Goal: Information Seeking & Learning: Find specific fact

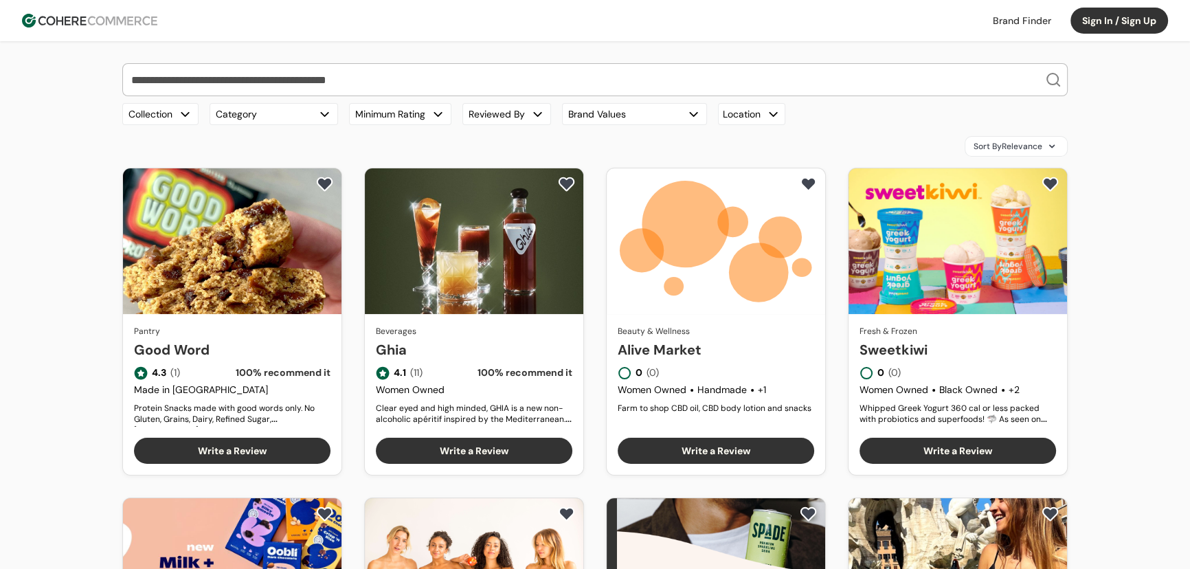
drag, startPoint x: 262, startPoint y: 84, endPoint x: 266, endPoint y: 90, distance: 7.4
click at [262, 84] on input "search" at bounding box center [586, 80] width 917 height 32
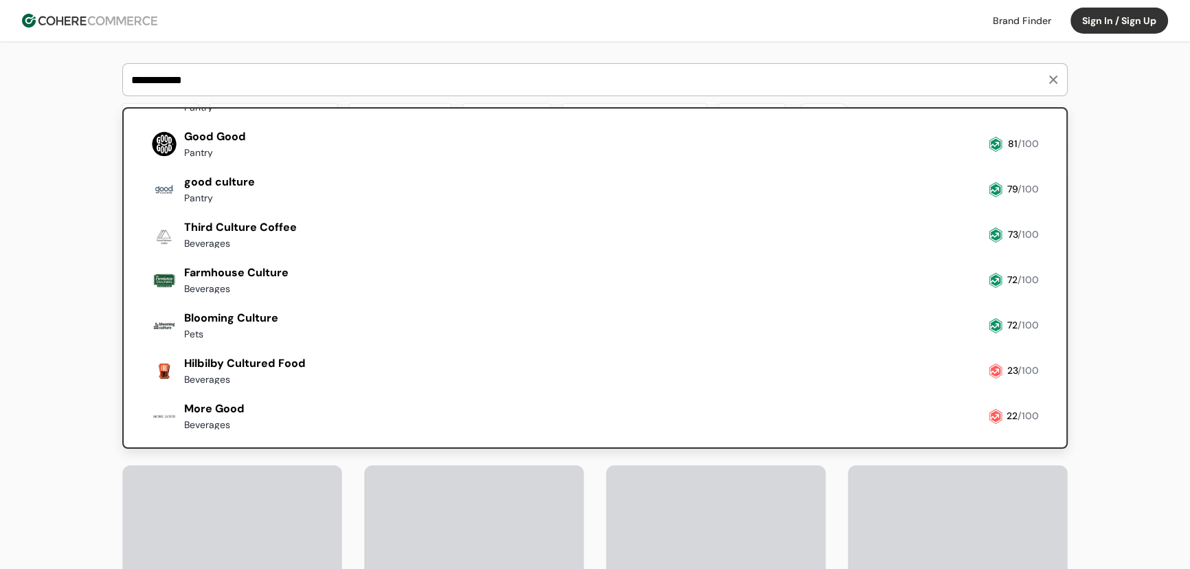
scroll to position [124, 0]
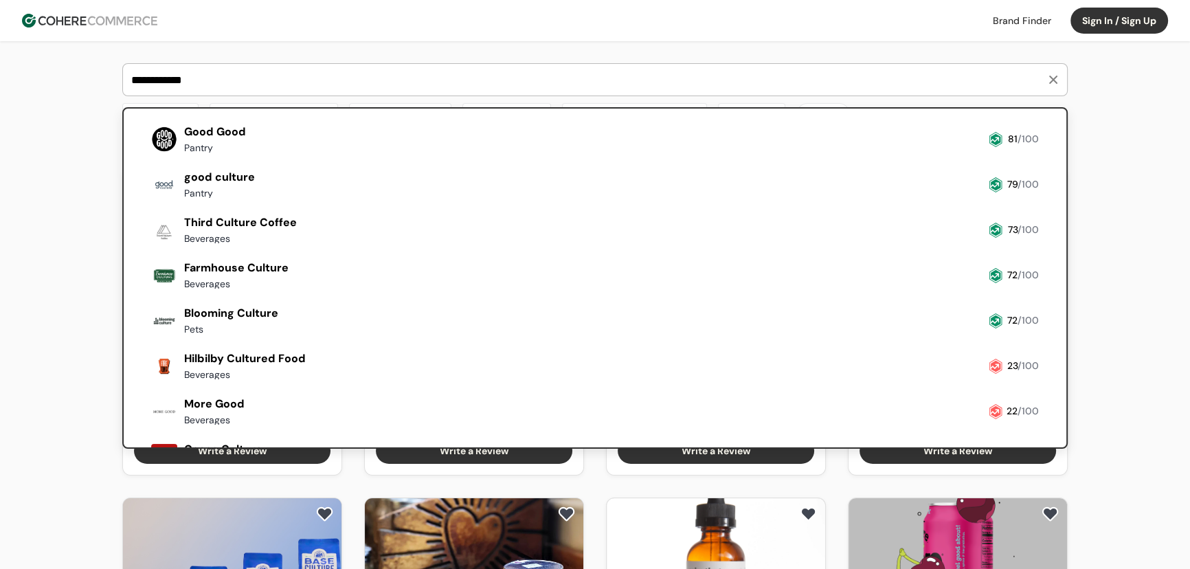
type input "**********"
click at [232, 206] on div "Culture Pop Soda Beverages 79 /100 Base Culture Pantry 82 /100 Good Good Pantry…" at bounding box center [595, 252] width 899 height 445
click at [146, 203] on link at bounding box center [146, 203] width 0 height 0
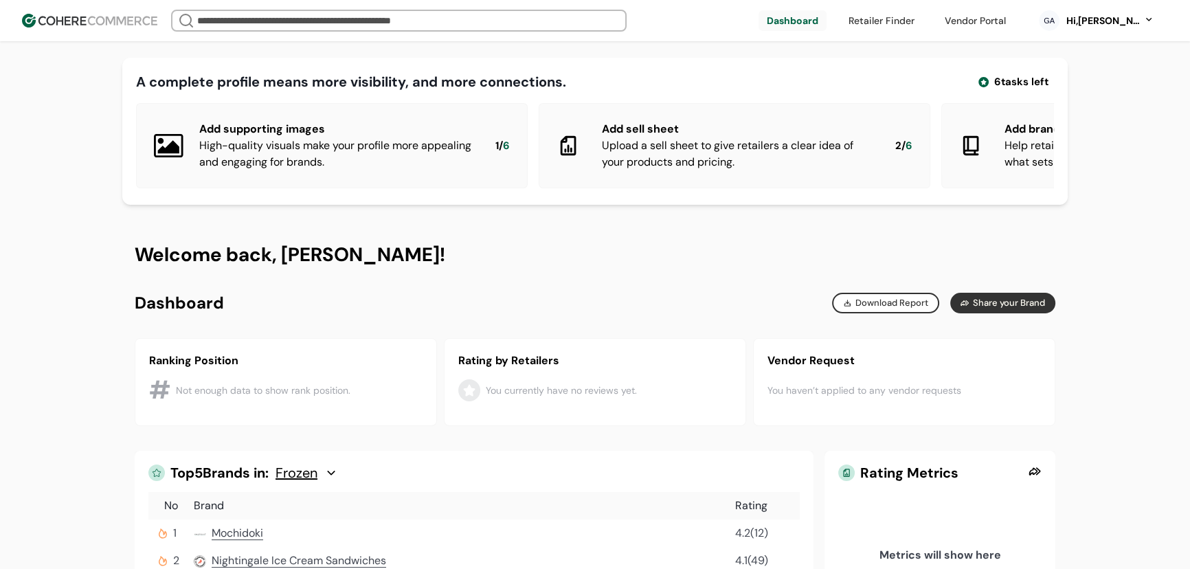
click at [462, 30] on input "search" at bounding box center [398, 20] width 409 height 19
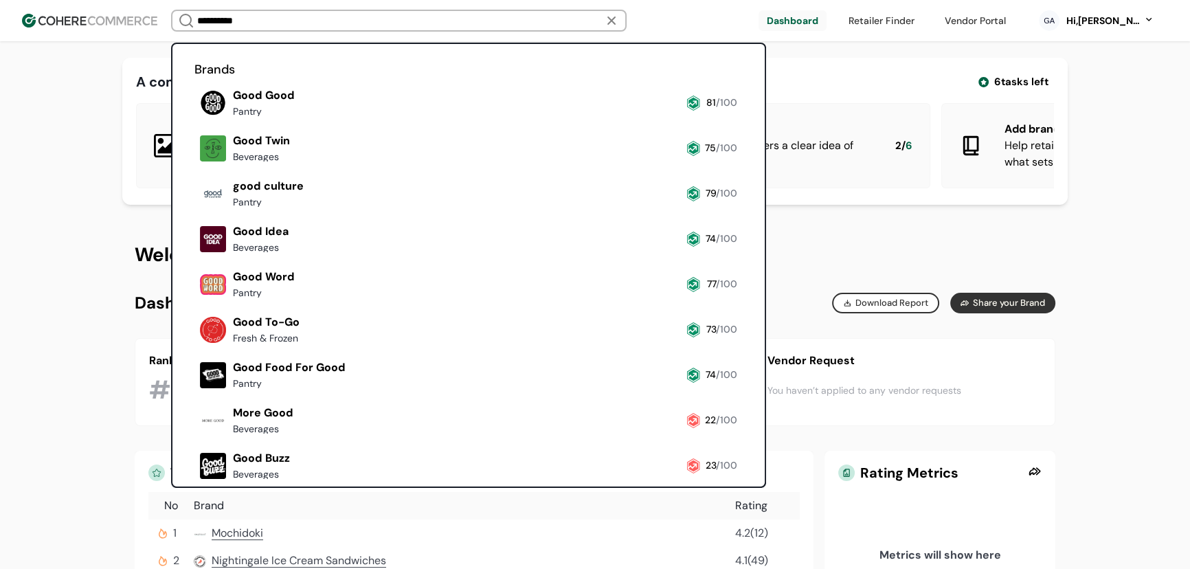
type input "**********"
click at [194, 212] on link at bounding box center [194, 212] width 0 height 0
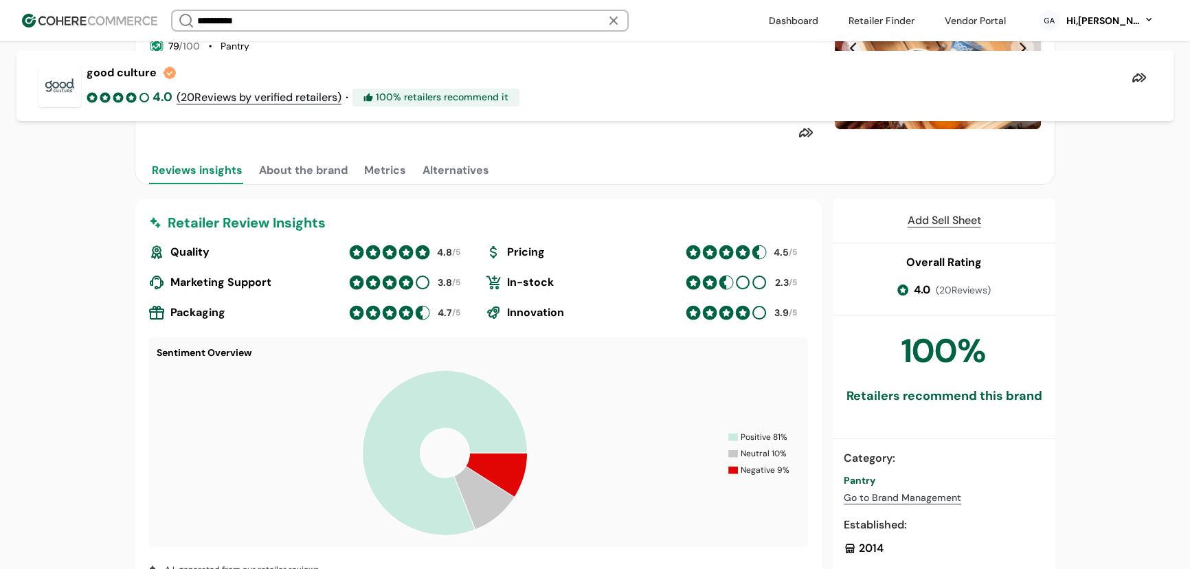
scroll to position [352, 0]
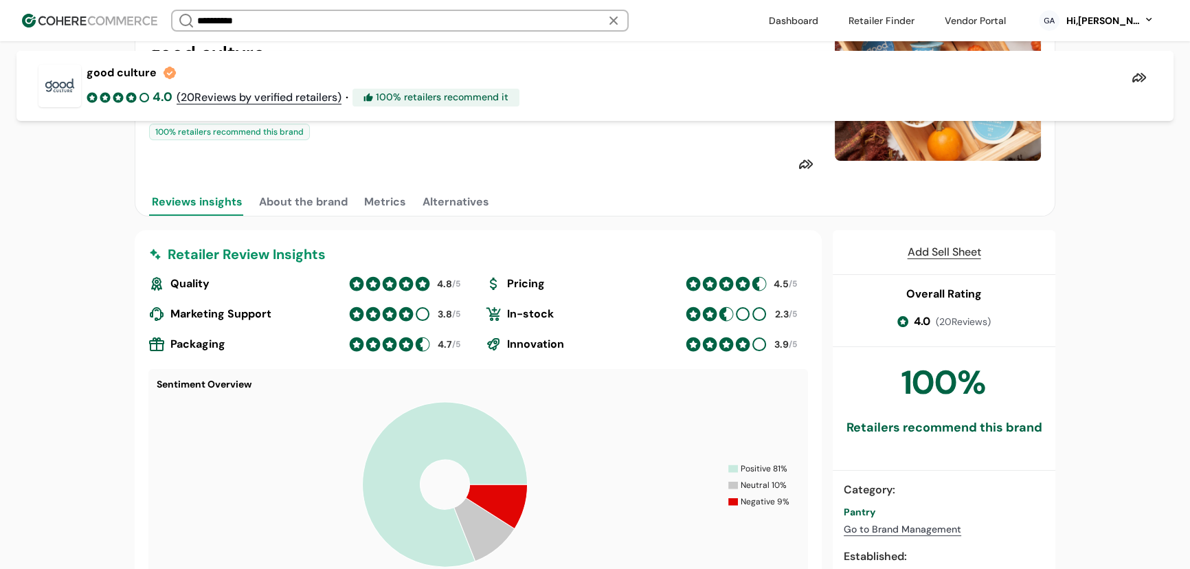
click at [326, 212] on button "About the brand" at bounding box center [303, 201] width 94 height 27
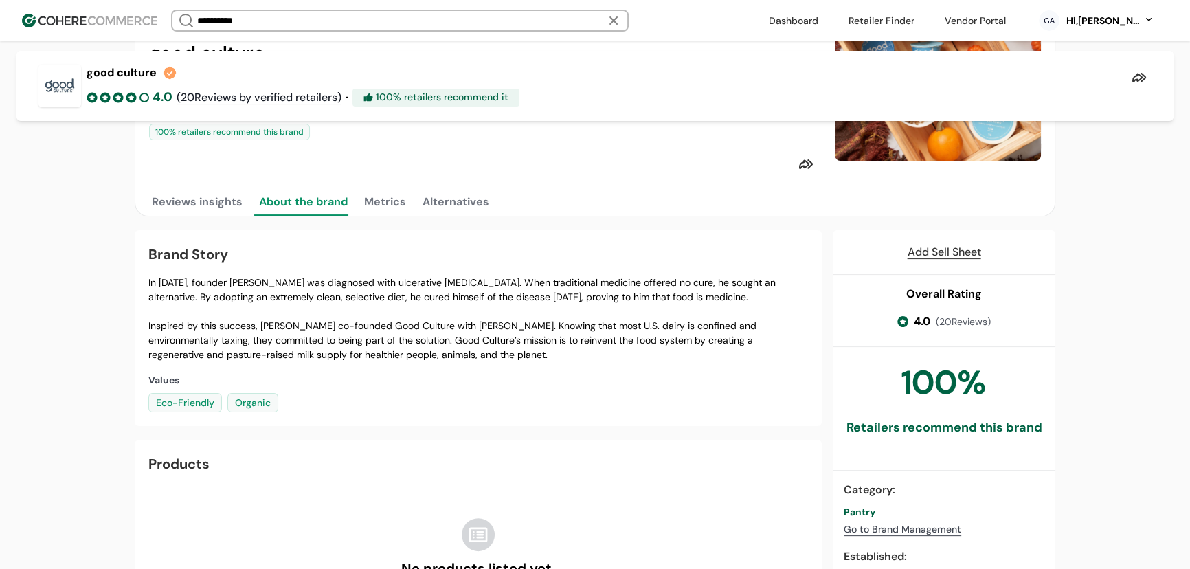
click at [377, 214] on button "Metrics" at bounding box center [384, 201] width 47 height 27
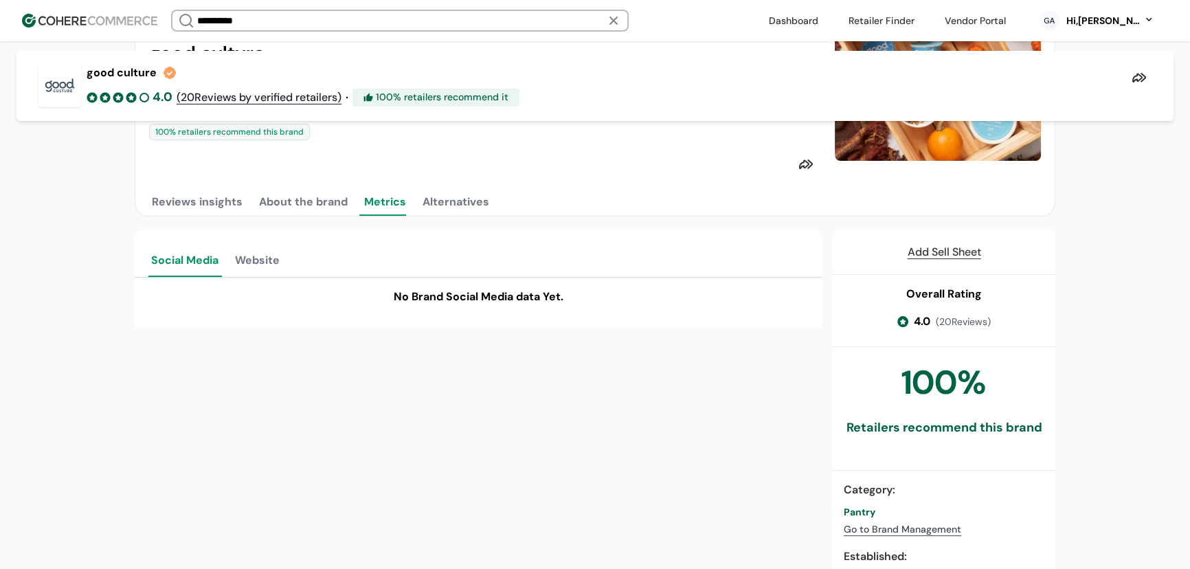
click at [463, 216] on button "Alternatives" at bounding box center [456, 201] width 72 height 27
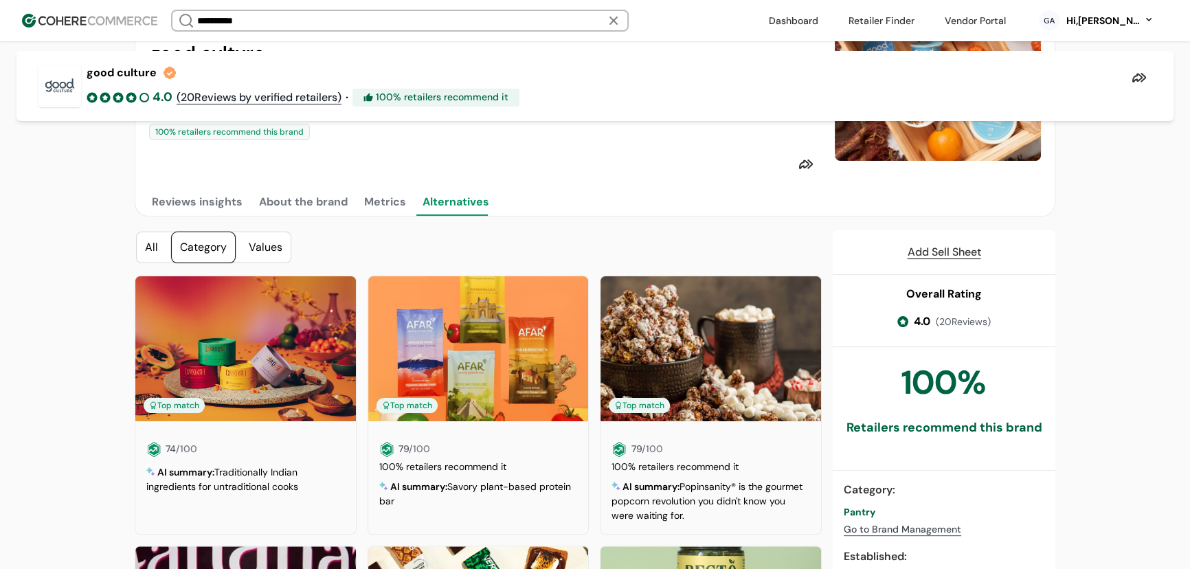
click at [193, 201] on button "Reviews insights" at bounding box center [197, 201] width 96 height 27
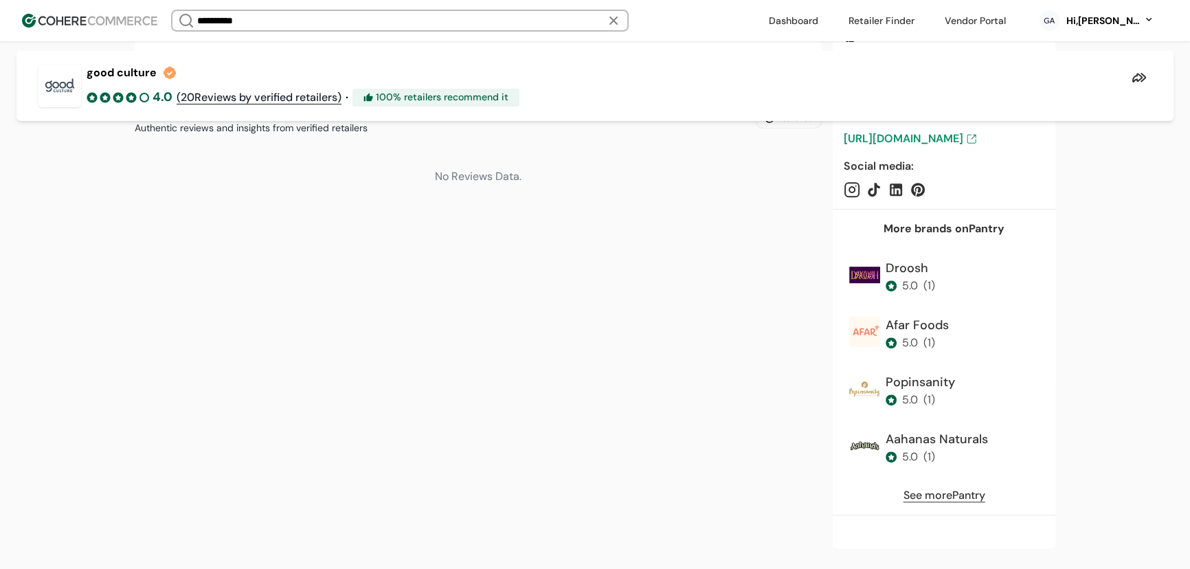
scroll to position [902, 0]
click at [75, 26] on img at bounding box center [89, 21] width 135 height 14
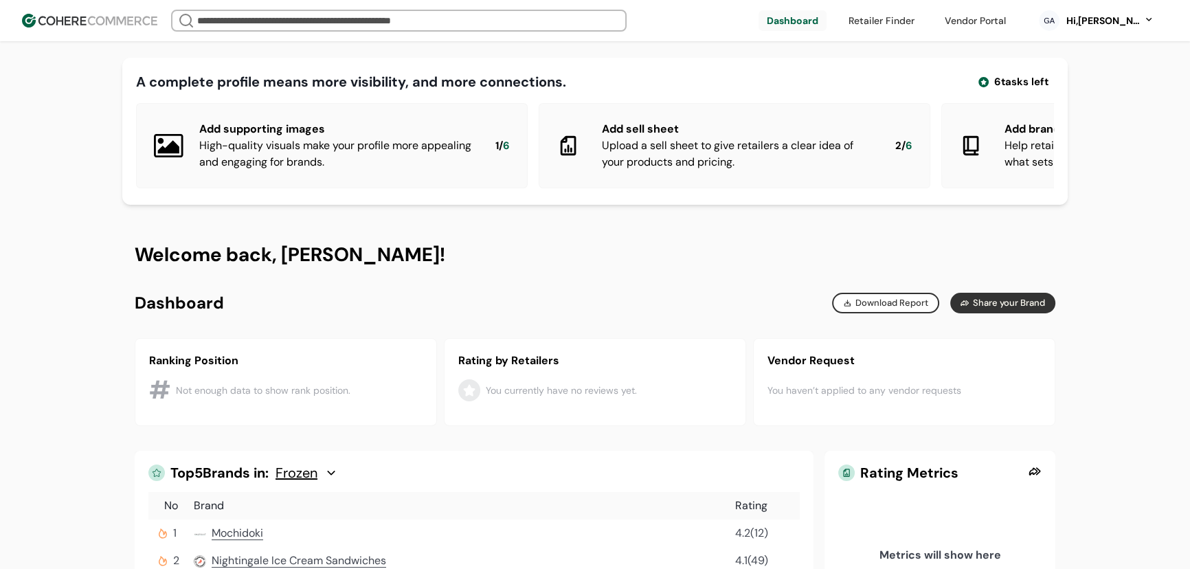
click at [1071, 22] on div "Hi, Geo Abadies" at bounding box center [1103, 21] width 76 height 14
click at [1040, 94] on link at bounding box center [1091, 90] width 197 height 34
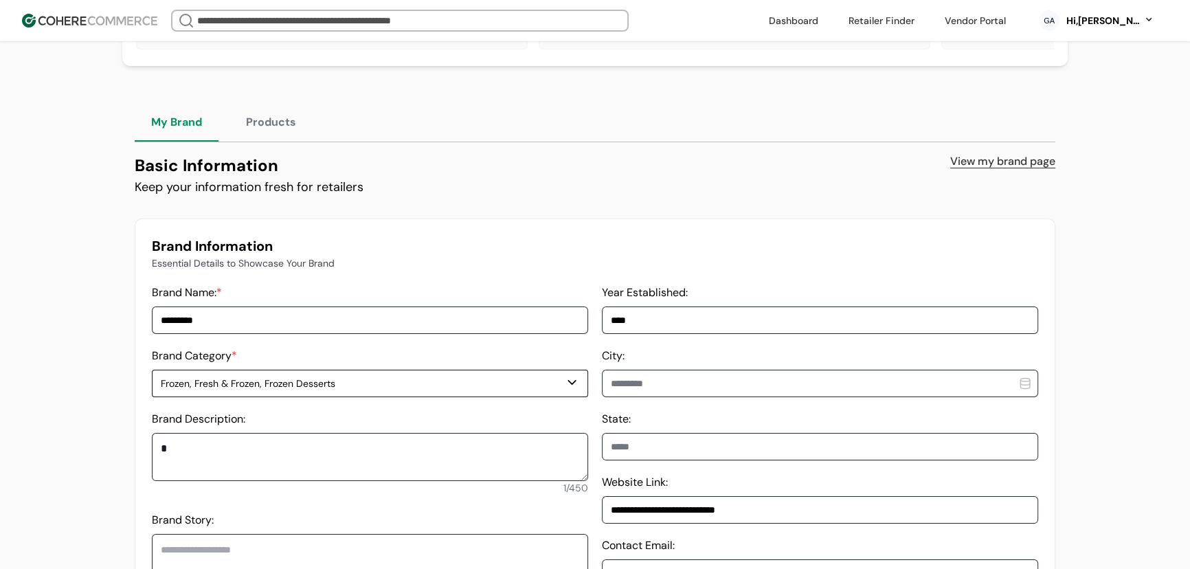
scroll to position [187, 0]
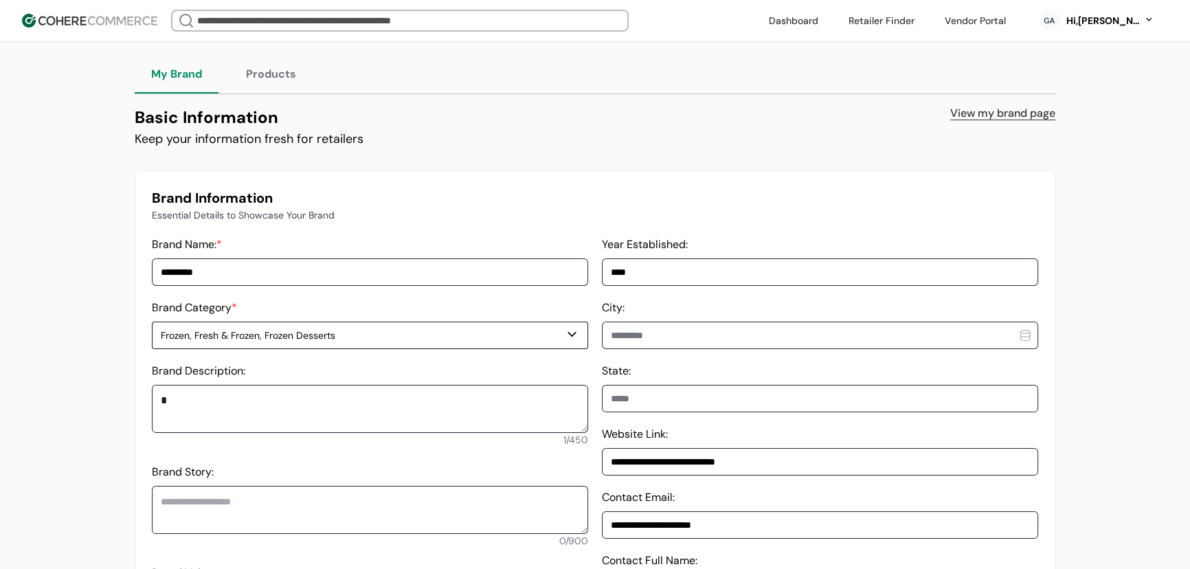
click at [1112, 16] on div "Hi, Geo Abadies" at bounding box center [1103, 21] width 76 height 14
click at [1048, 131] on link at bounding box center [1091, 124] width 197 height 34
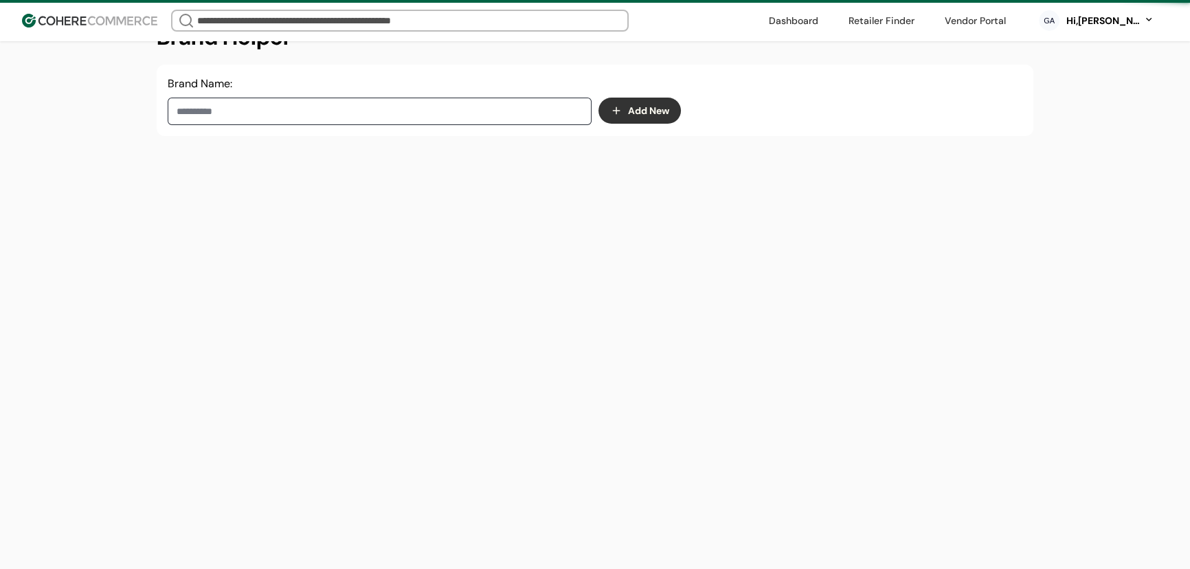
scroll to position [187, 0]
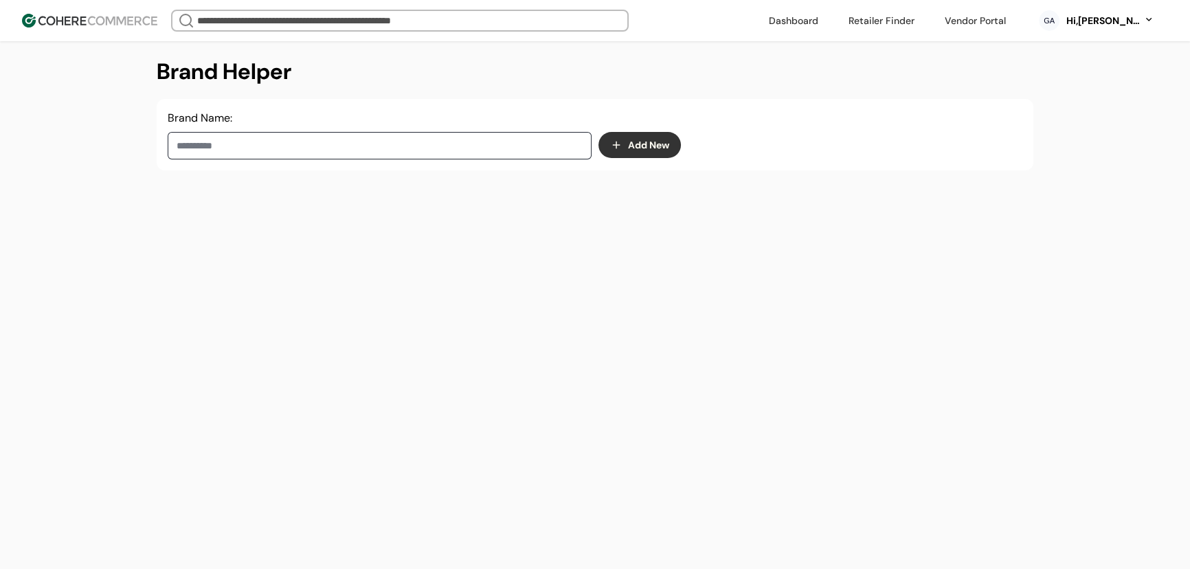
click at [322, 155] on input at bounding box center [380, 145] width 424 height 27
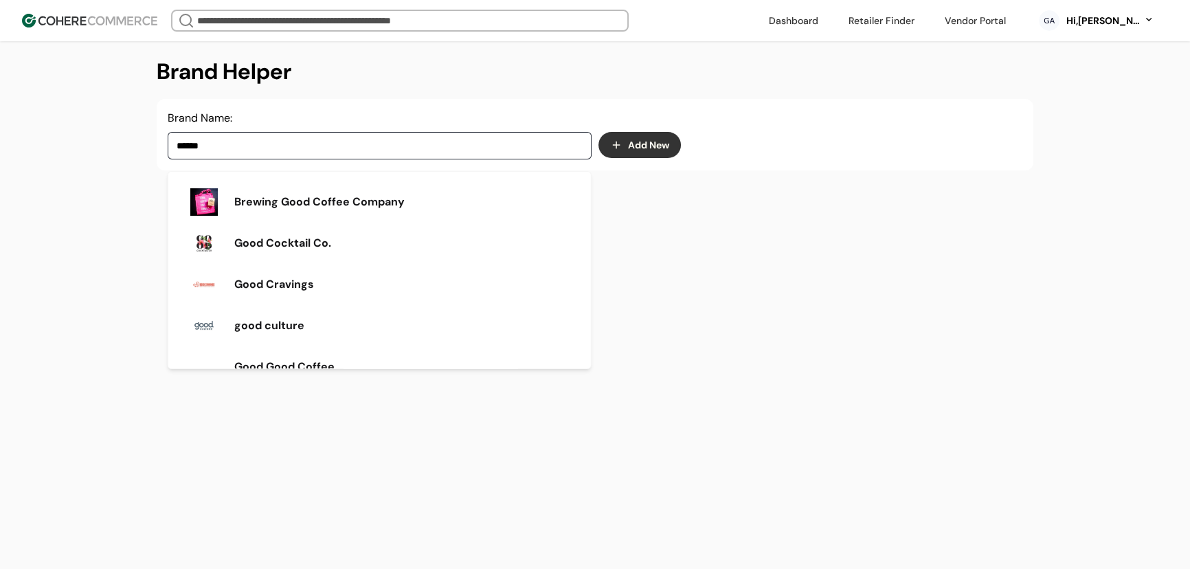
click at [312, 315] on div "good culture" at bounding box center [379, 325] width 401 height 38
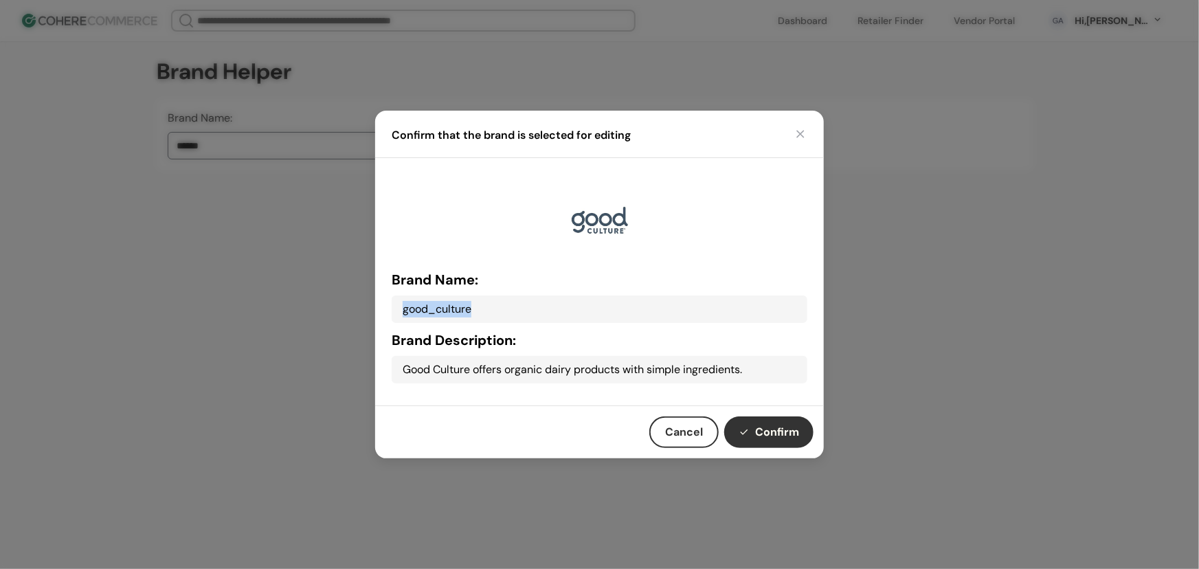
drag, startPoint x: 498, startPoint y: 305, endPoint x: 379, endPoint y: 305, distance: 119.6
click at [379, 305] on div "Brand Name: good_culture Brand Description: Good Culture offers organic dairy p…" at bounding box center [599, 281] width 449 height 247
click at [522, 324] on div "Brand Name: good_culture Brand Description: Good Culture offers organic dairy p…" at bounding box center [600, 281] width 416 height 203
click at [488, 309] on div "good_culture" at bounding box center [600, 308] width 416 height 27
drag, startPoint x: 487, startPoint y: 309, endPoint x: 424, endPoint y: 306, distance: 63.3
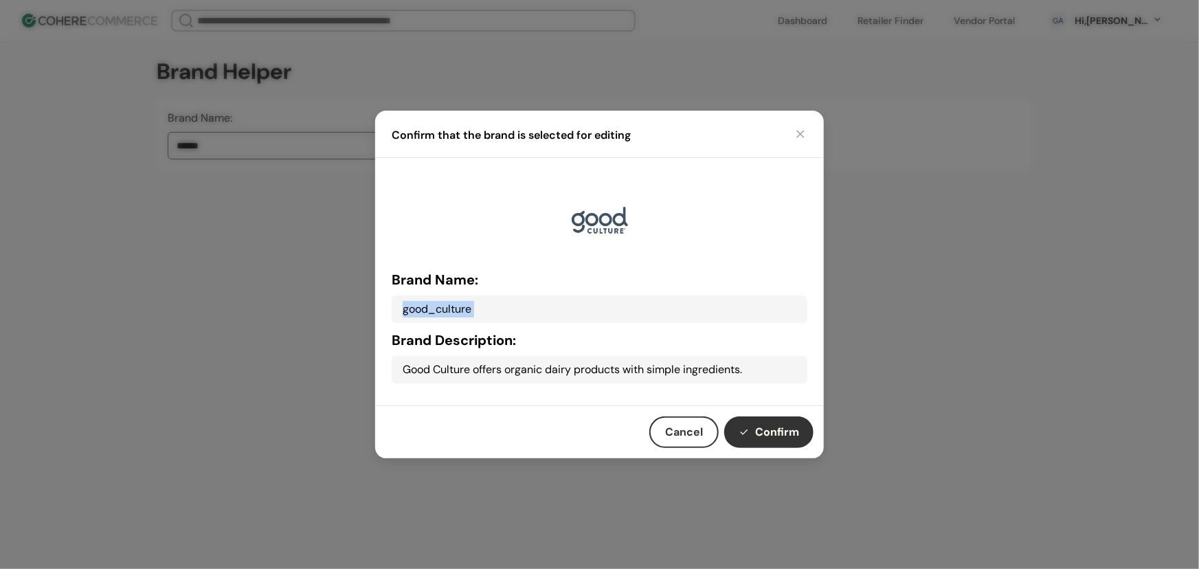
click at [424, 306] on div "good_culture" at bounding box center [600, 308] width 416 height 27
click at [443, 309] on div "good_culture" at bounding box center [600, 308] width 416 height 27
click at [778, 437] on button "Confirm" at bounding box center [768, 432] width 89 height 32
type input "**********"
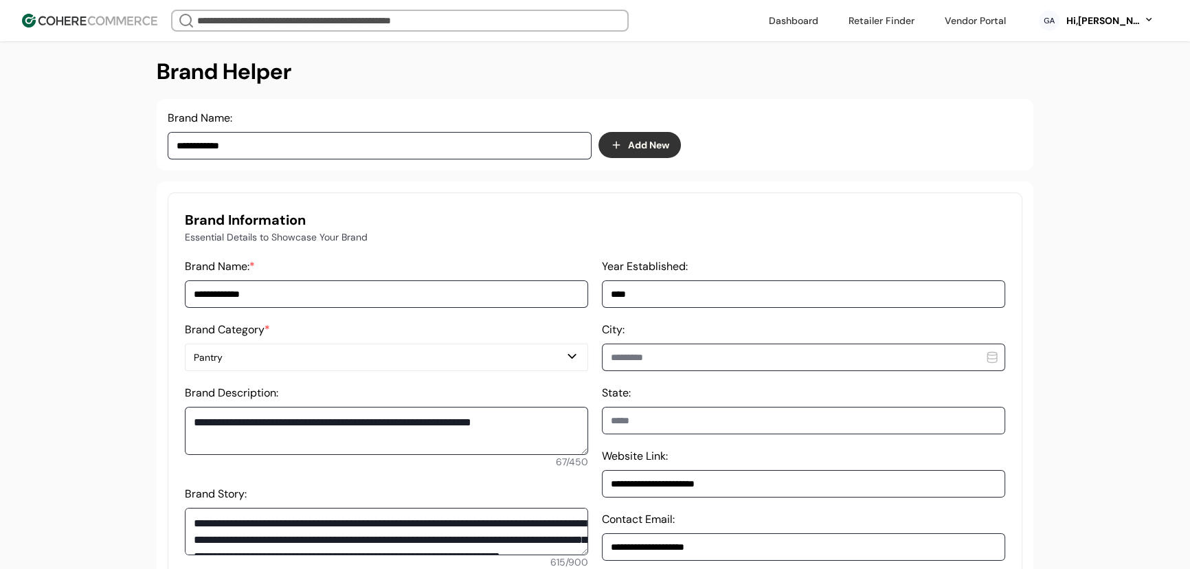
drag, startPoint x: 375, startPoint y: 304, endPoint x: 135, endPoint y: 289, distance: 239.6
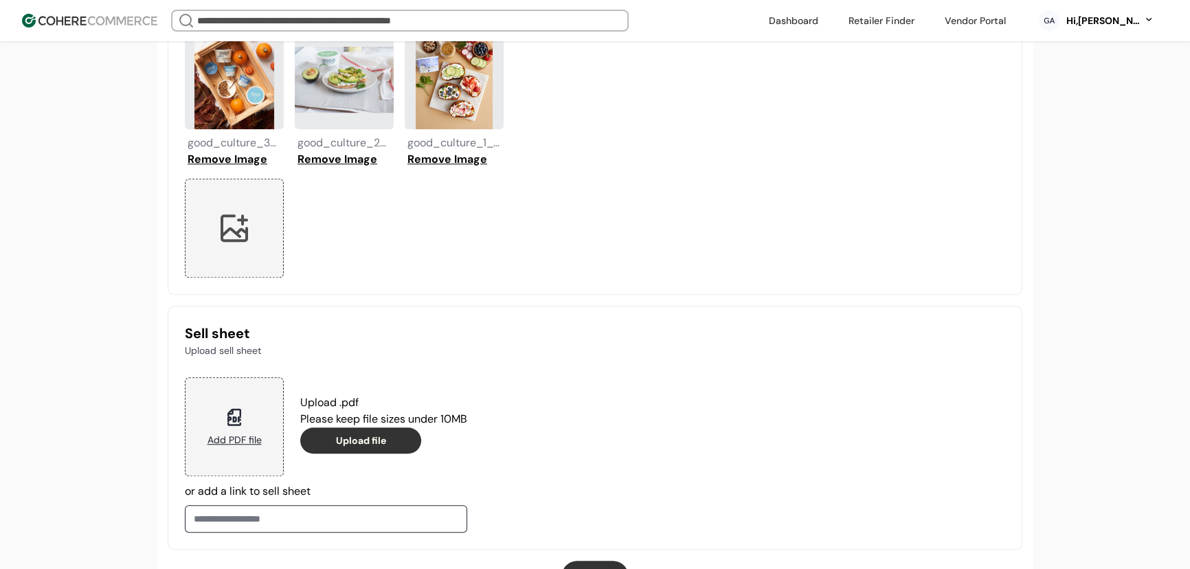
scroll to position [1366, 0]
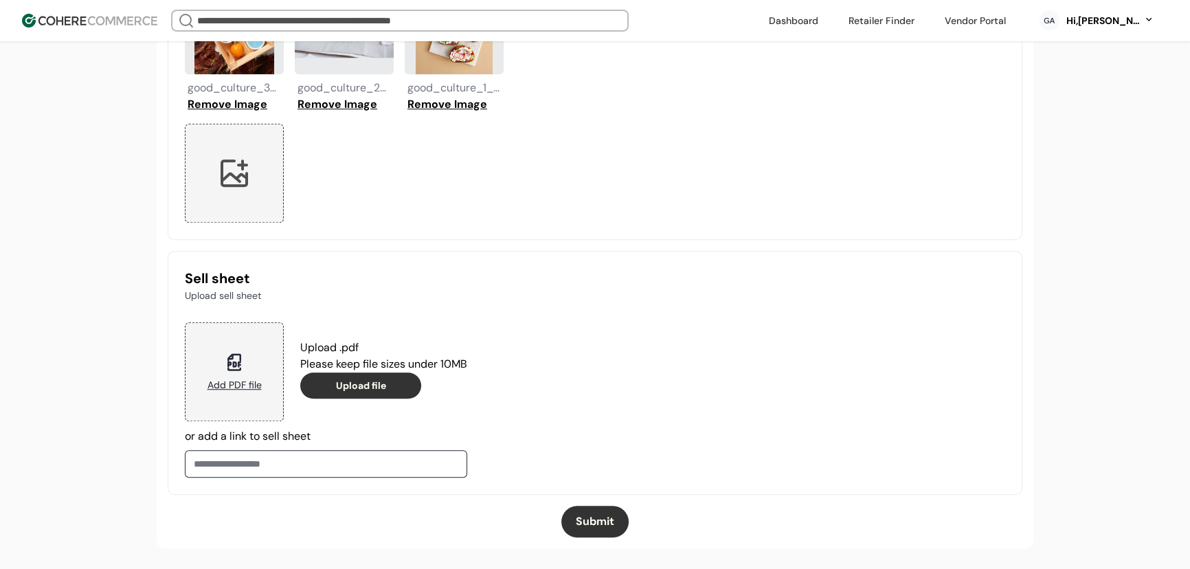
type input "**********"
click at [580, 526] on button "Submit" at bounding box center [594, 522] width 67 height 32
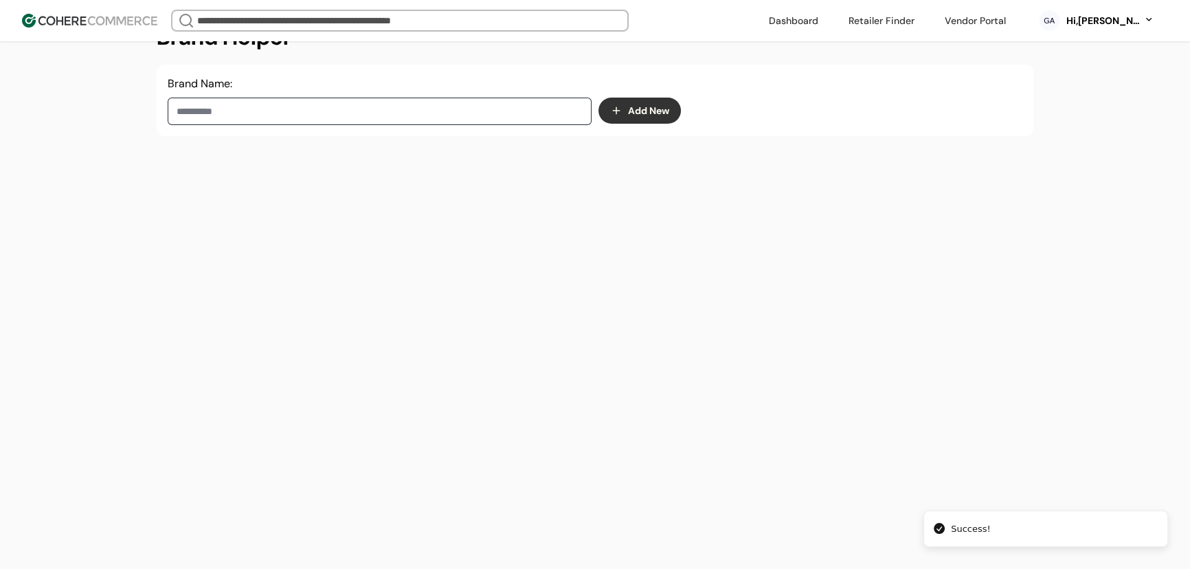
scroll to position [230, 0]
drag, startPoint x: 82, startPoint y: 23, endPoint x: 89, endPoint y: 27, distance: 8.0
click at [82, 23] on img at bounding box center [89, 21] width 135 height 14
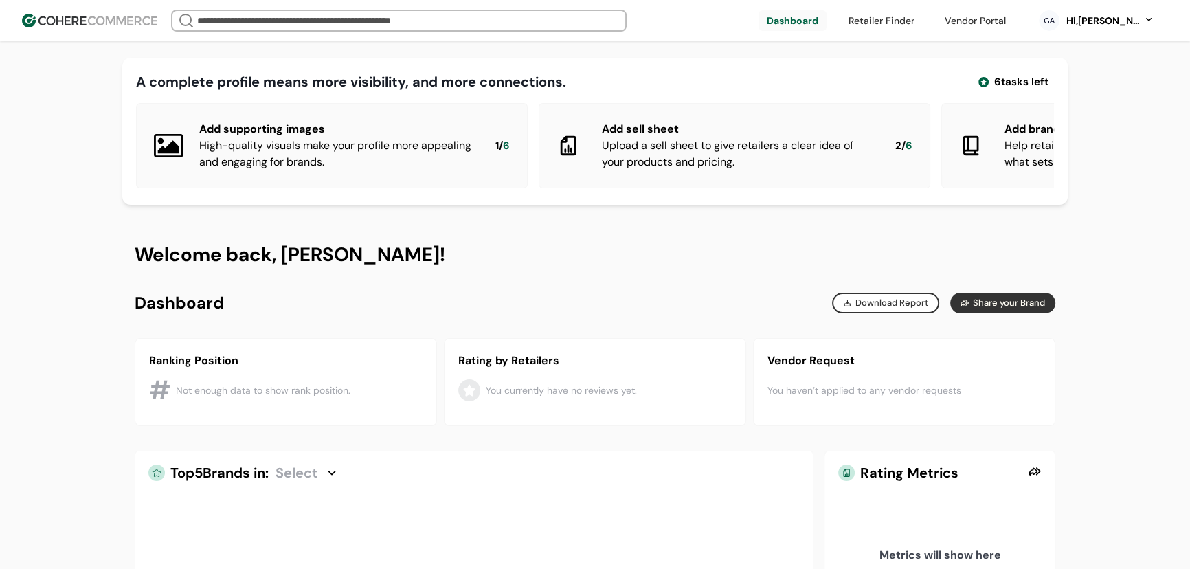
click at [1113, 14] on div "Hi, [PERSON_NAME]" at bounding box center [1103, 21] width 76 height 14
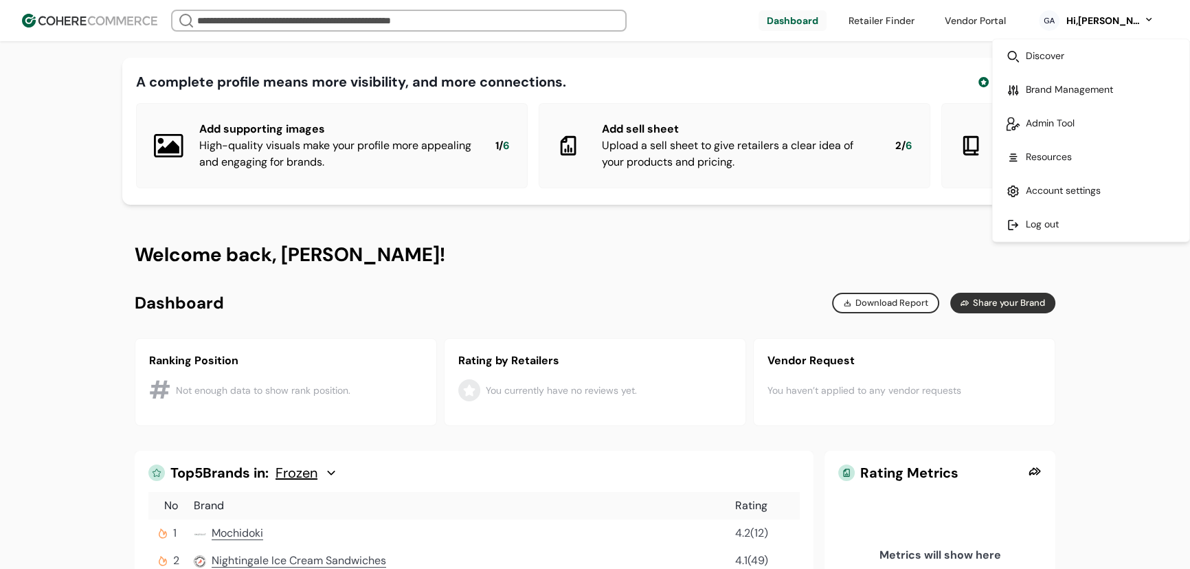
click at [1055, 219] on link at bounding box center [1091, 225] width 197 height 34
